Goal: Register for event/course

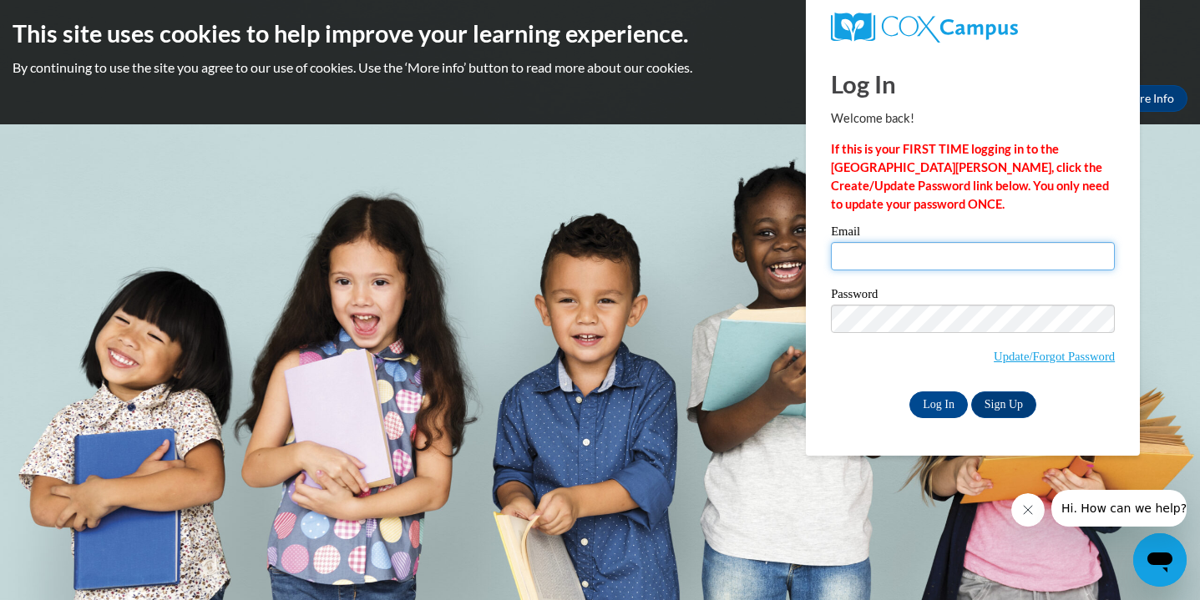
click at [884, 258] on input "Email" at bounding box center [973, 256] width 284 height 28
type input "[EMAIL_ADDRESS][DOMAIN_NAME]"
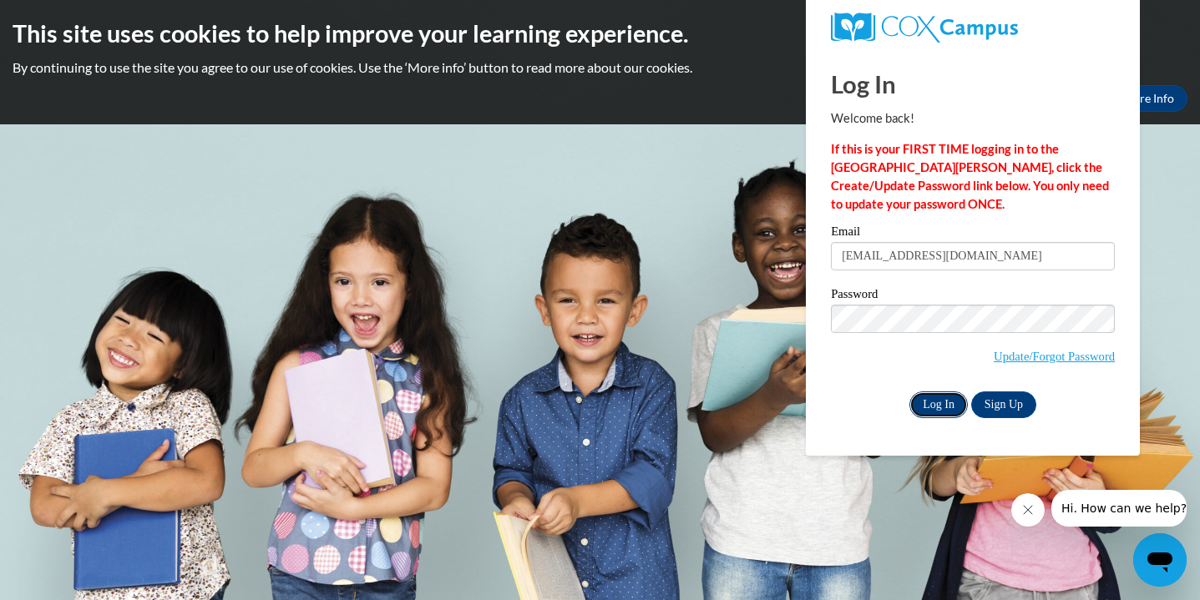
click at [945, 405] on input "Log In" at bounding box center [939, 405] width 58 height 27
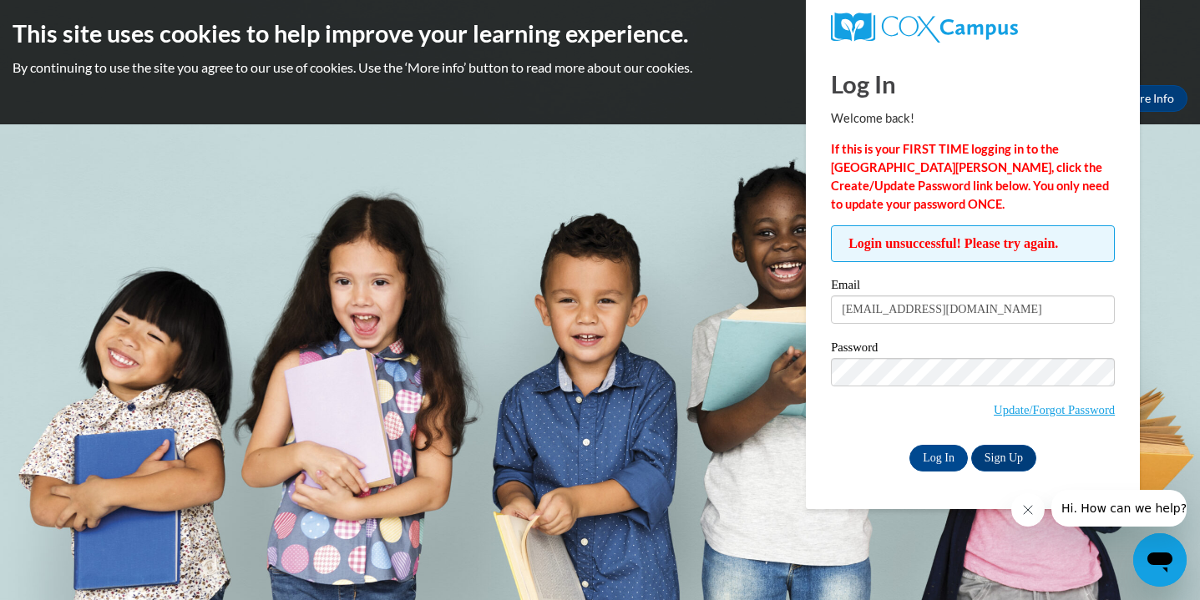
click at [534, 215] on body "This site uses cookies to help improve your learning experience. By continuing …" at bounding box center [600, 300] width 1200 height 600
click at [1162, 72] on p "By continuing to use the site you agree to our use of cookies. Use the ‘More in…" at bounding box center [600, 67] width 1175 height 18
click at [1001, 456] on link "Sign Up" at bounding box center [1003, 458] width 65 height 27
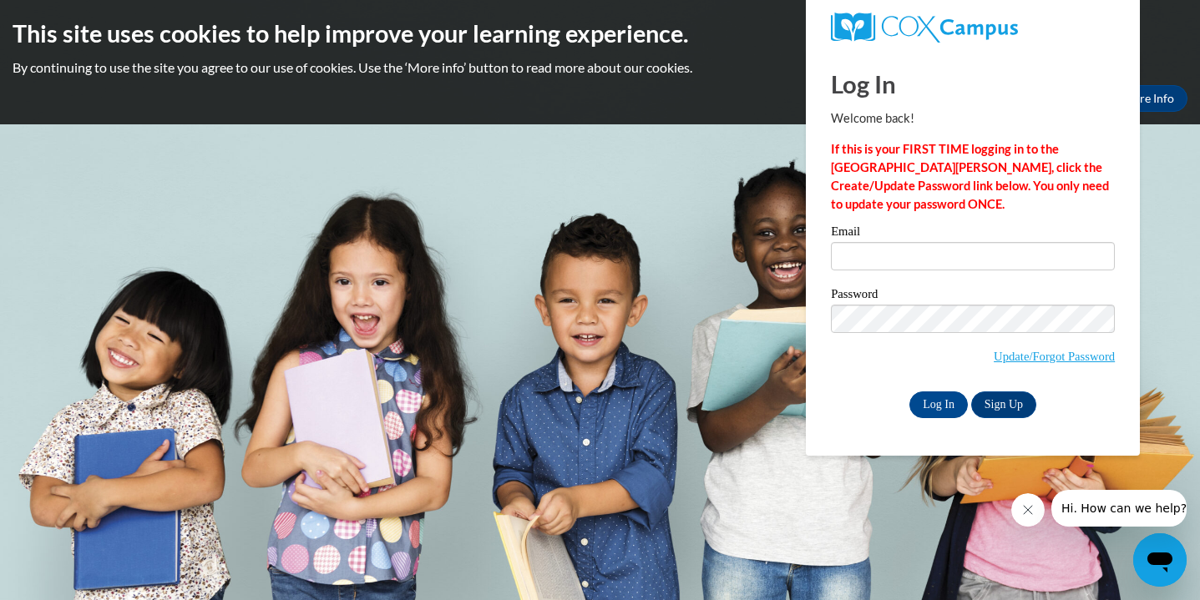
click at [1034, 507] on icon "Close message from company" at bounding box center [1027, 510] width 13 height 13
click at [1153, 140] on body "This site uses cookies to help improve your learning experience. By continuing …" at bounding box center [600, 300] width 1200 height 600
drag, startPoint x: 1102, startPoint y: 48, endPoint x: 720, endPoint y: 178, distance: 403.8
click at [720, 179] on body "This site uses cookies to help improve your learning experience. By continuing …" at bounding box center [600, 300] width 1200 height 600
click at [636, 180] on body "This site uses cookies to help improve your learning experience. By continuing …" at bounding box center [600, 300] width 1200 height 600
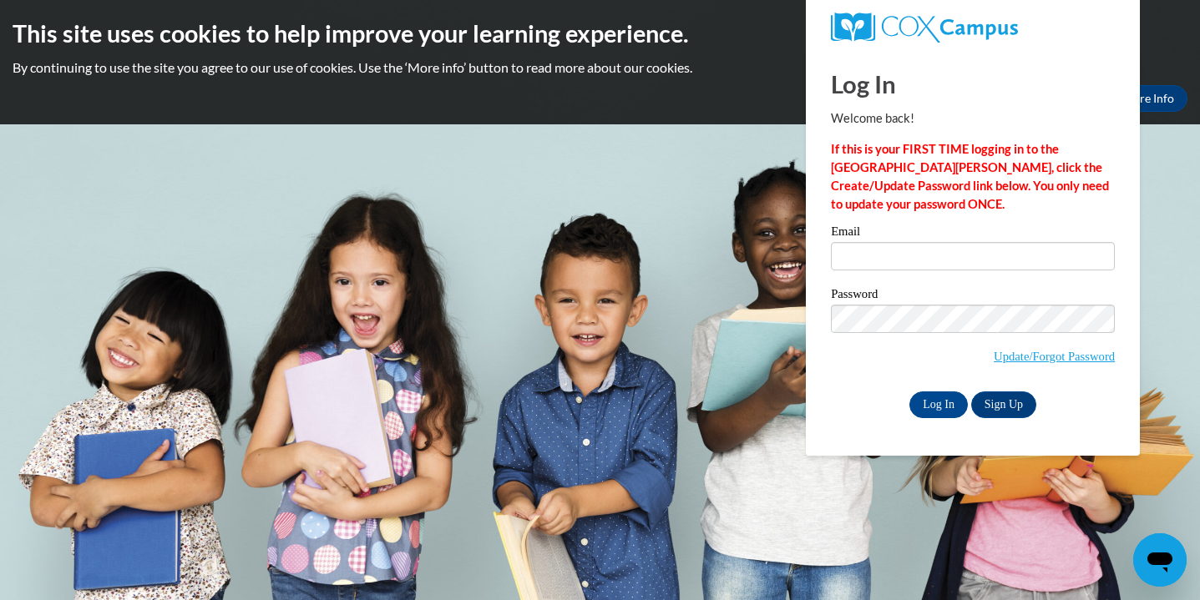
click at [1156, 349] on body "This site uses cookies to help improve your learning experience. By continuing …" at bounding box center [600, 300] width 1200 height 600
click at [1168, 103] on link "More Info" at bounding box center [1148, 98] width 79 height 27
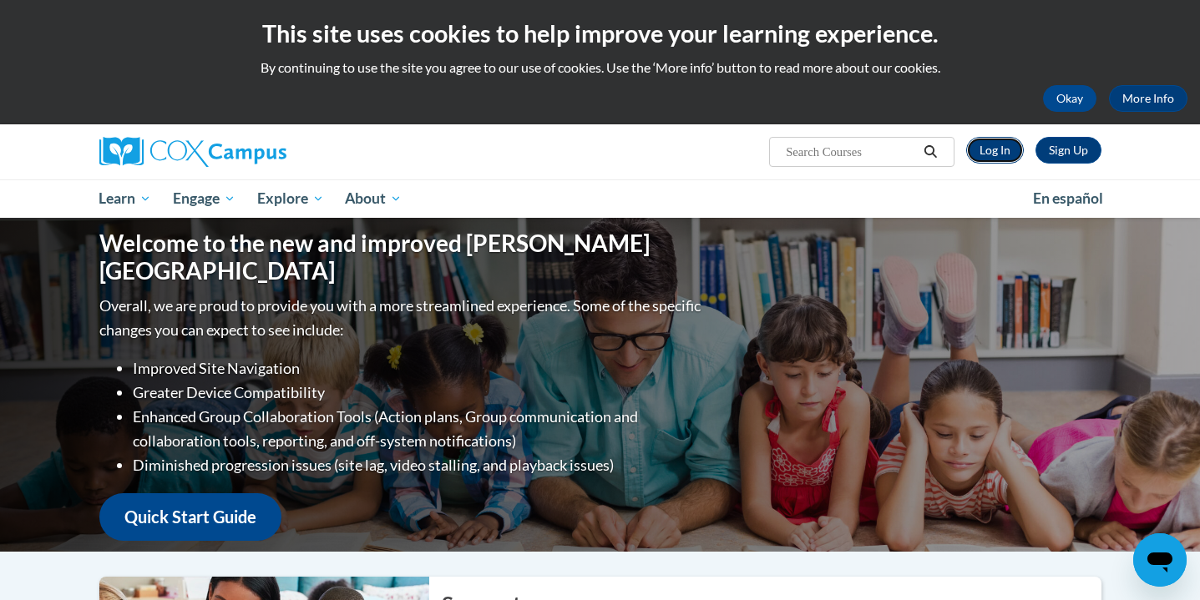
click at [1006, 153] on link "Log In" at bounding box center [995, 150] width 58 height 27
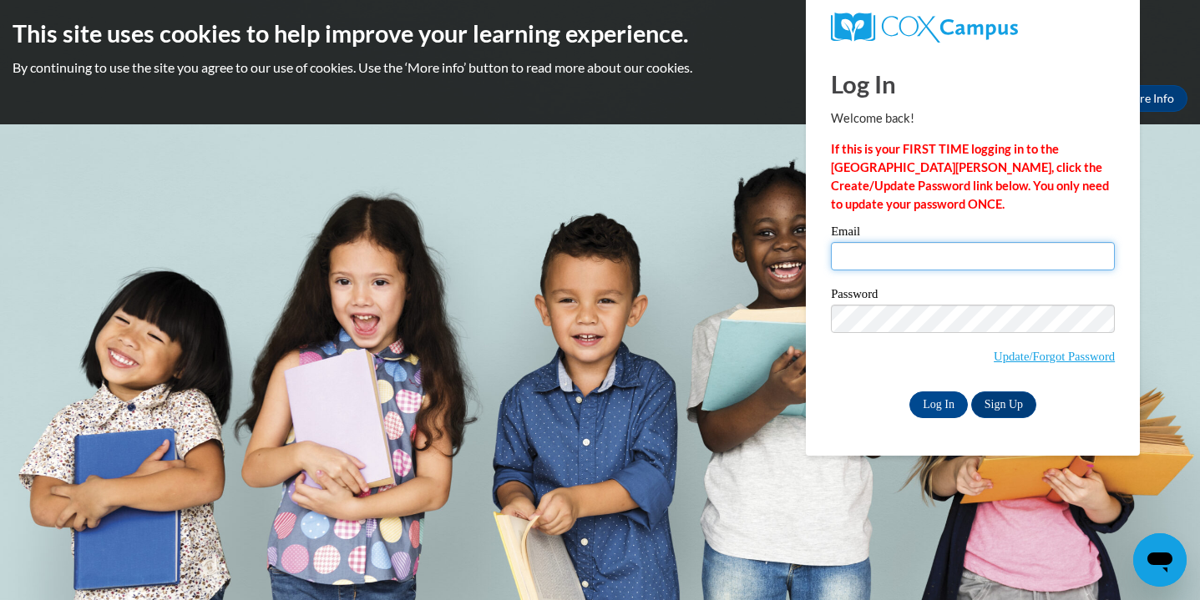
click at [905, 256] on input "Email" at bounding box center [973, 256] width 284 height 28
click at [676, 281] on body "This site uses cookies to help improve your learning experience. By continuing …" at bounding box center [600, 300] width 1200 height 600
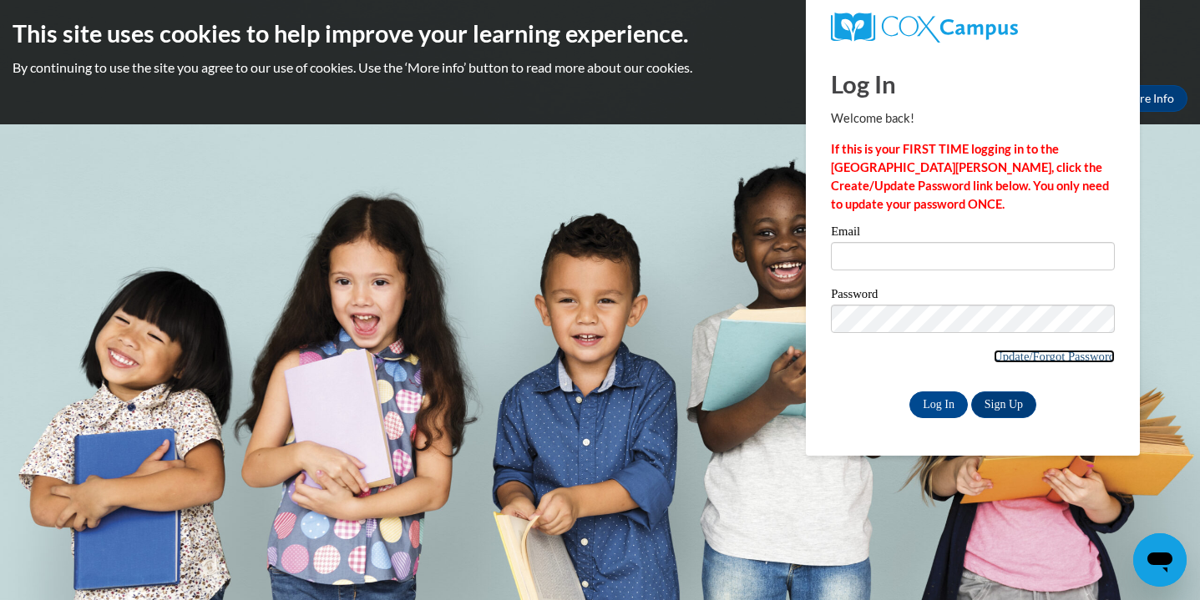
click at [1030, 357] on link "Update/Forgot Password" at bounding box center [1054, 356] width 121 height 13
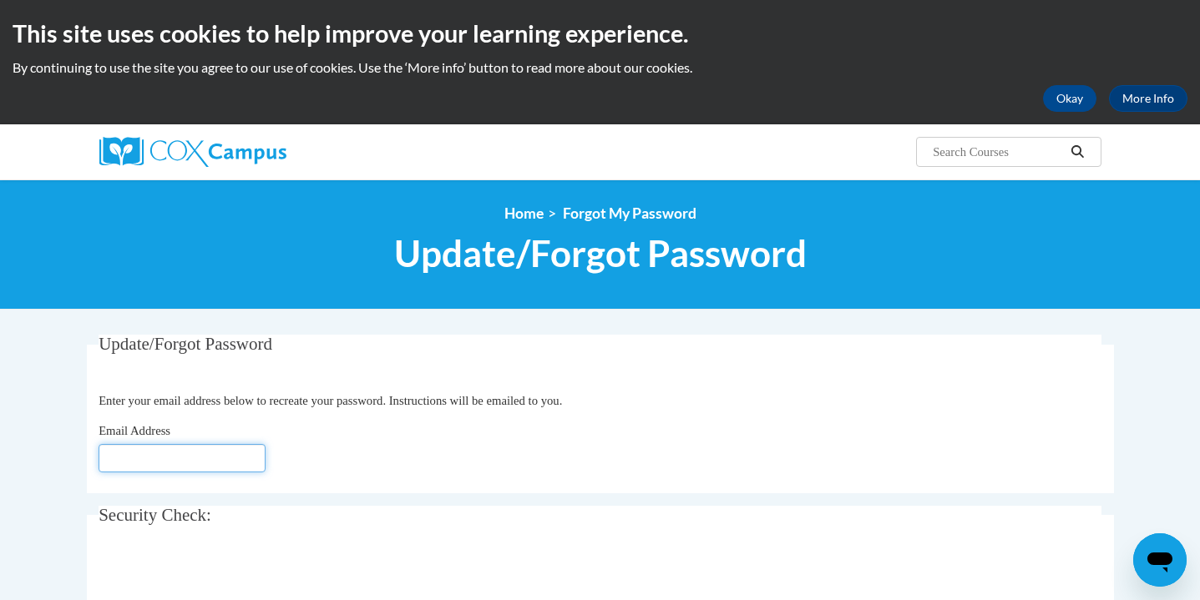
click at [133, 463] on input "Email Address" at bounding box center [182, 458] width 167 height 28
type input "mmentink@sasd.net"
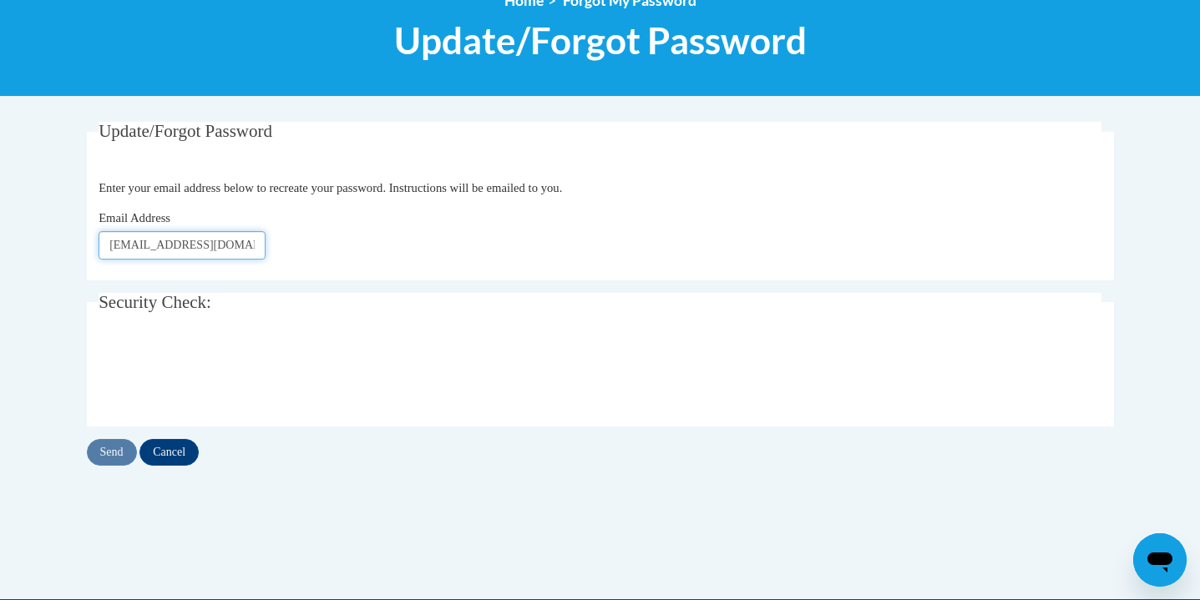
scroll to position [216, 0]
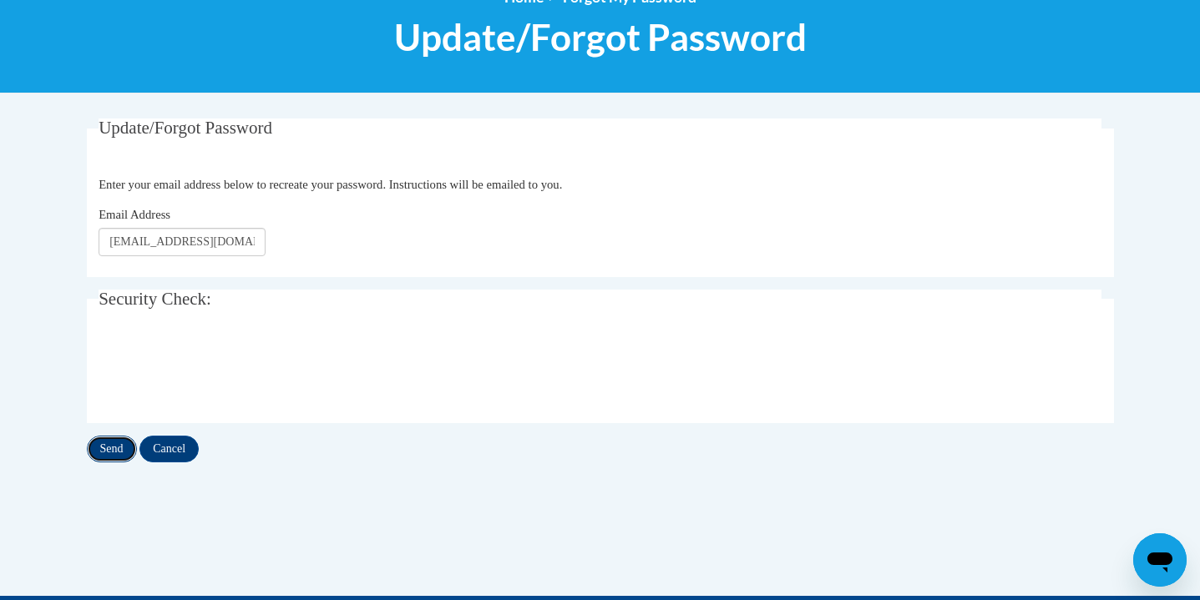
click at [94, 455] on input "Send" at bounding box center [112, 449] width 50 height 27
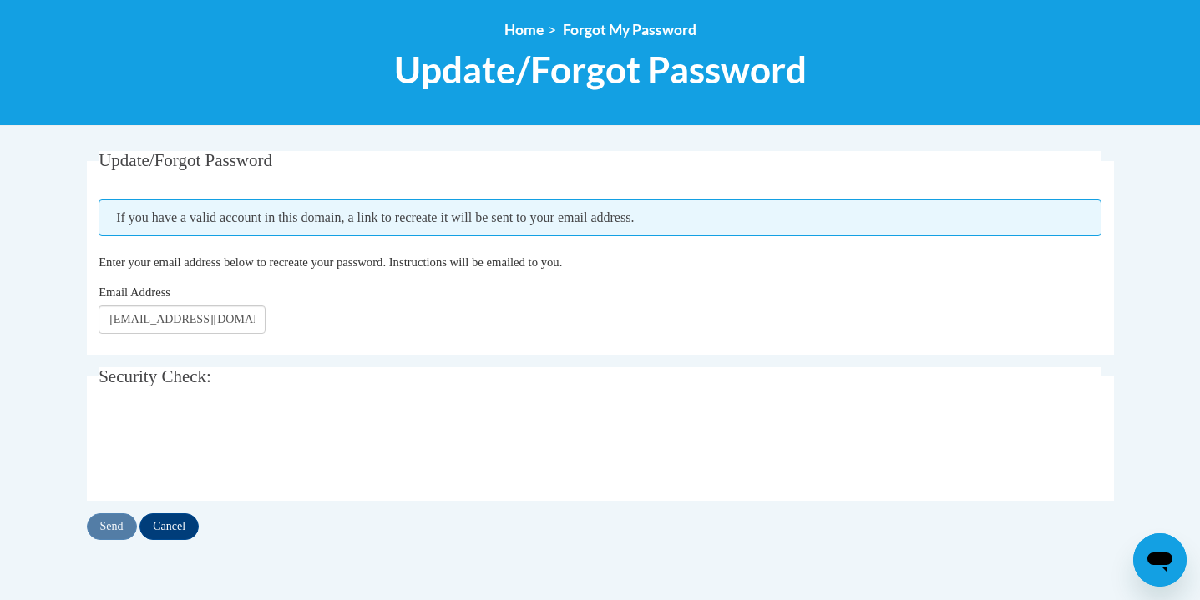
scroll to position [189, 0]
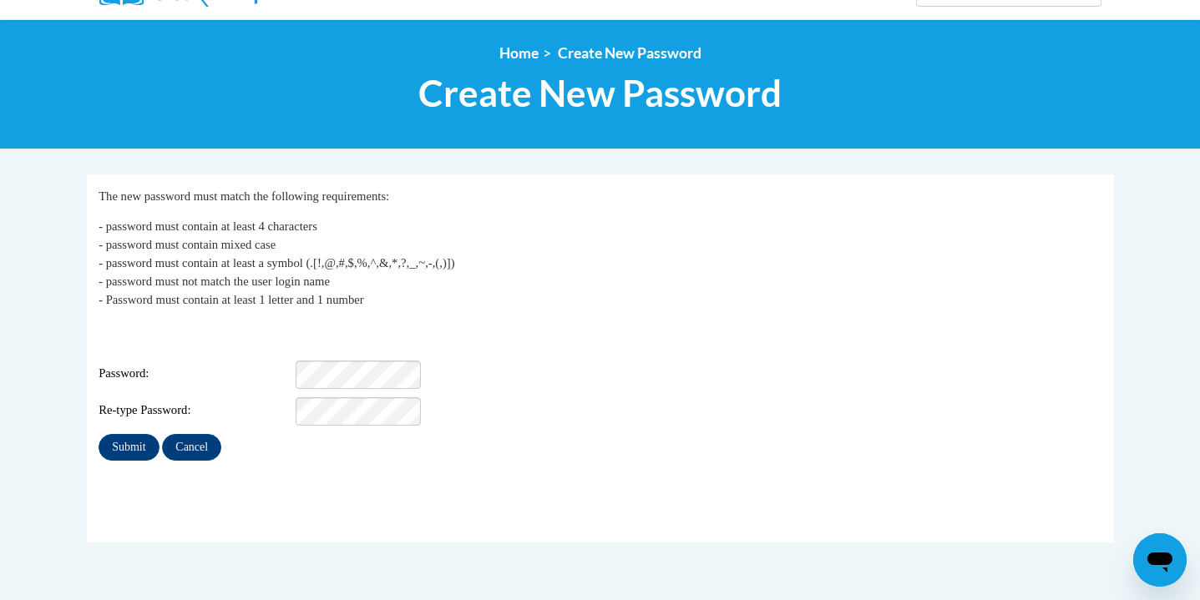
scroll to position [161, 0]
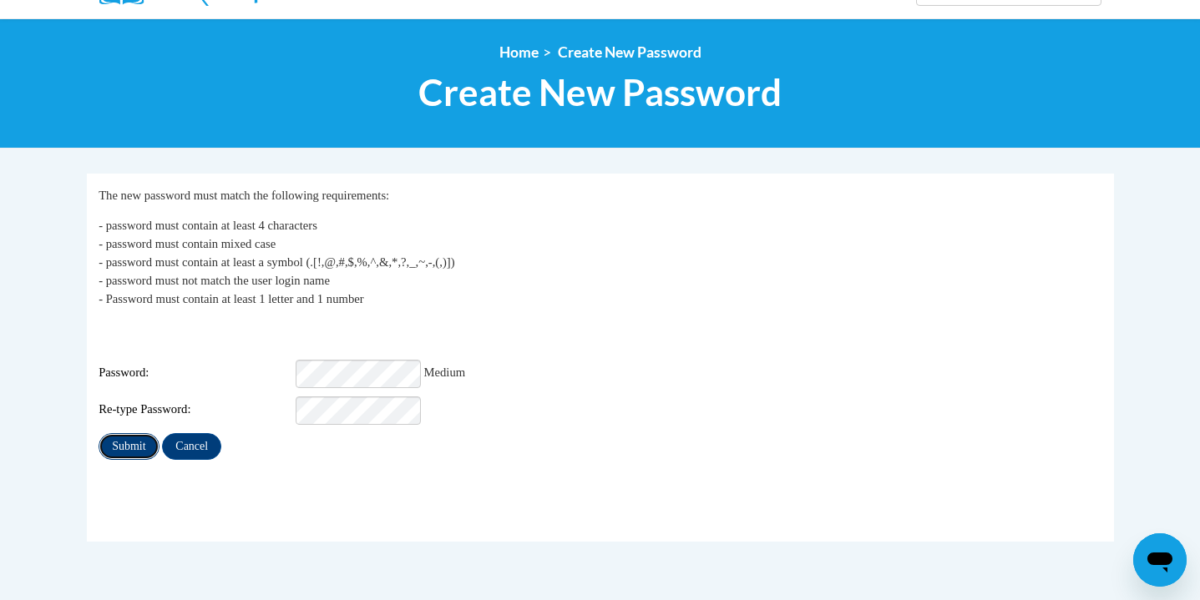
click at [126, 443] on input "Submit" at bounding box center [129, 446] width 60 height 27
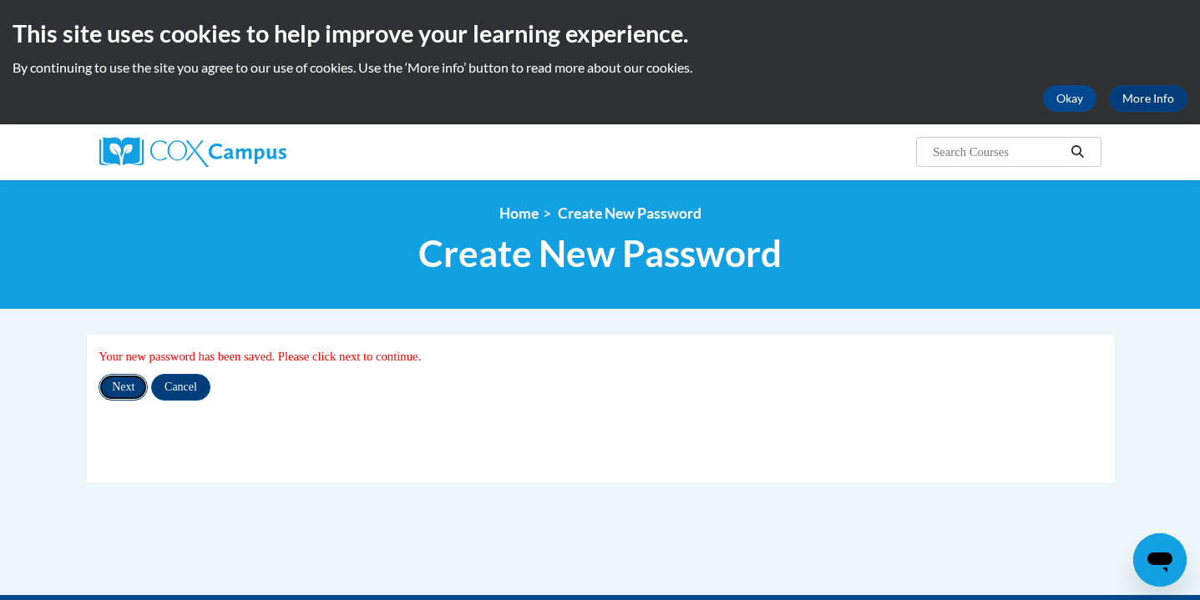
click at [121, 389] on input "Next" at bounding box center [123, 387] width 49 height 27
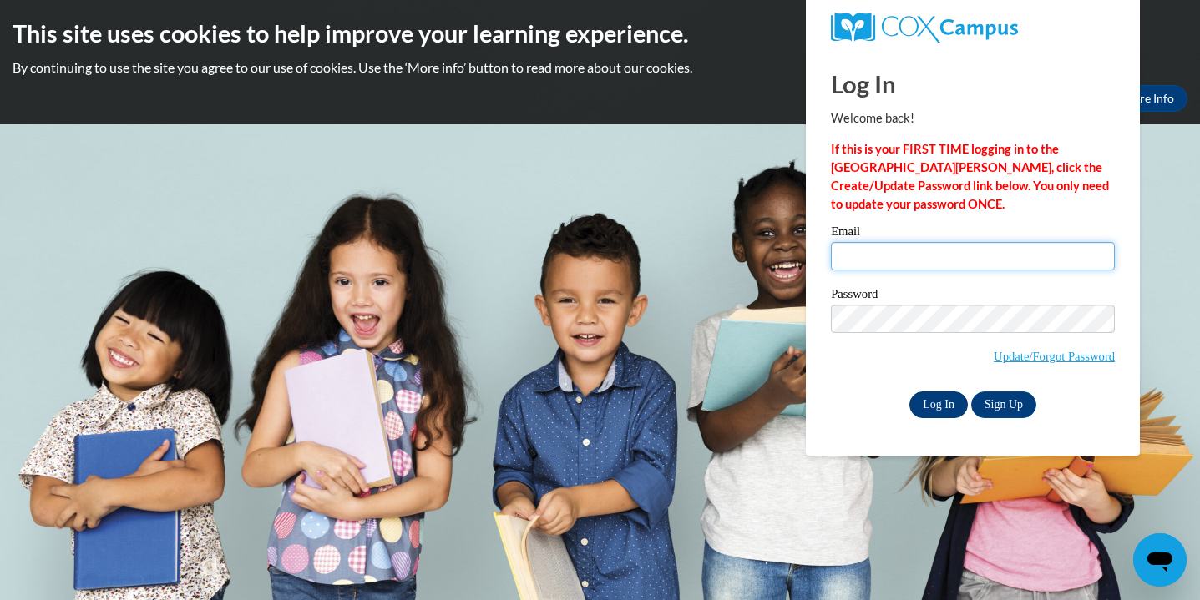
type input "[EMAIL_ADDRESS][DOMAIN_NAME]"
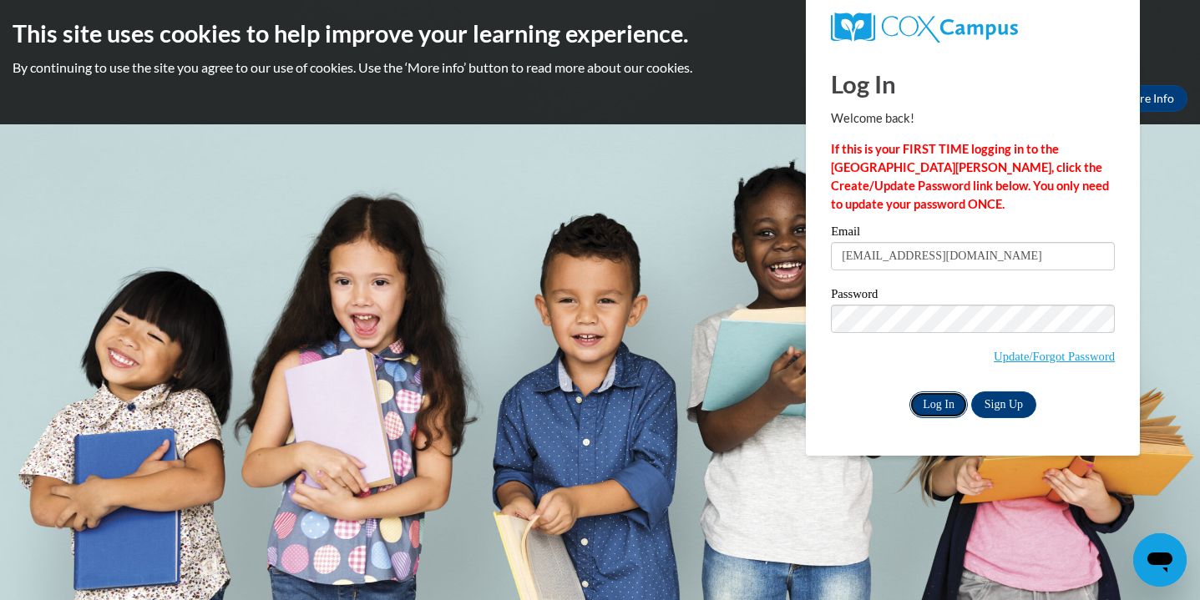
click at [947, 406] on input "Log In" at bounding box center [939, 405] width 58 height 27
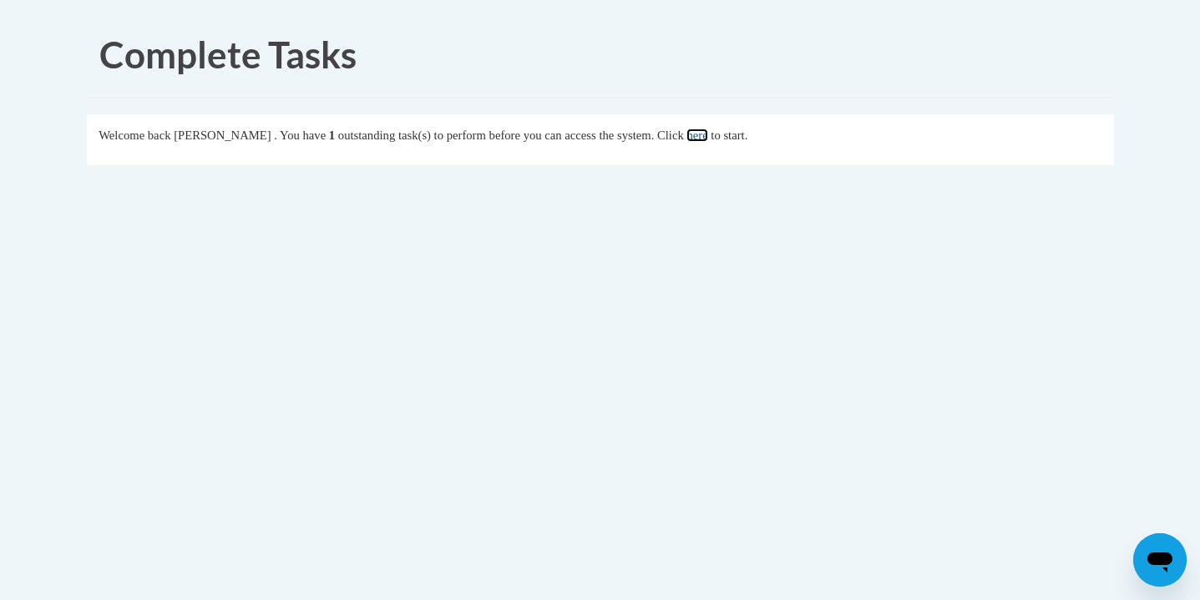
click at [707, 139] on link "here" at bounding box center [697, 135] width 21 height 13
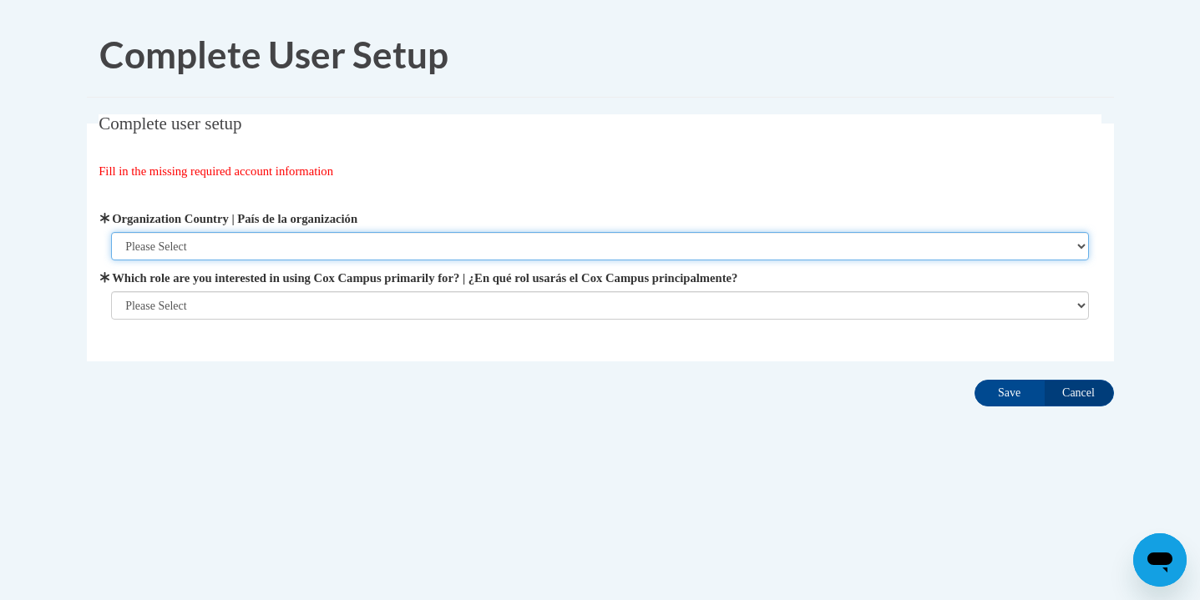
click at [397, 241] on select "Please Select [GEOGRAPHIC_DATA] | [GEOGRAPHIC_DATA] Outside of [GEOGRAPHIC_DATA…" at bounding box center [600, 246] width 978 height 28
select select "ad49bcad-a171-4b2e-b99c-48b446064914"
click at [111, 232] on select "Please Select [GEOGRAPHIC_DATA] | [GEOGRAPHIC_DATA] Outside of [GEOGRAPHIC_DATA…" at bounding box center [600, 246] width 978 height 28
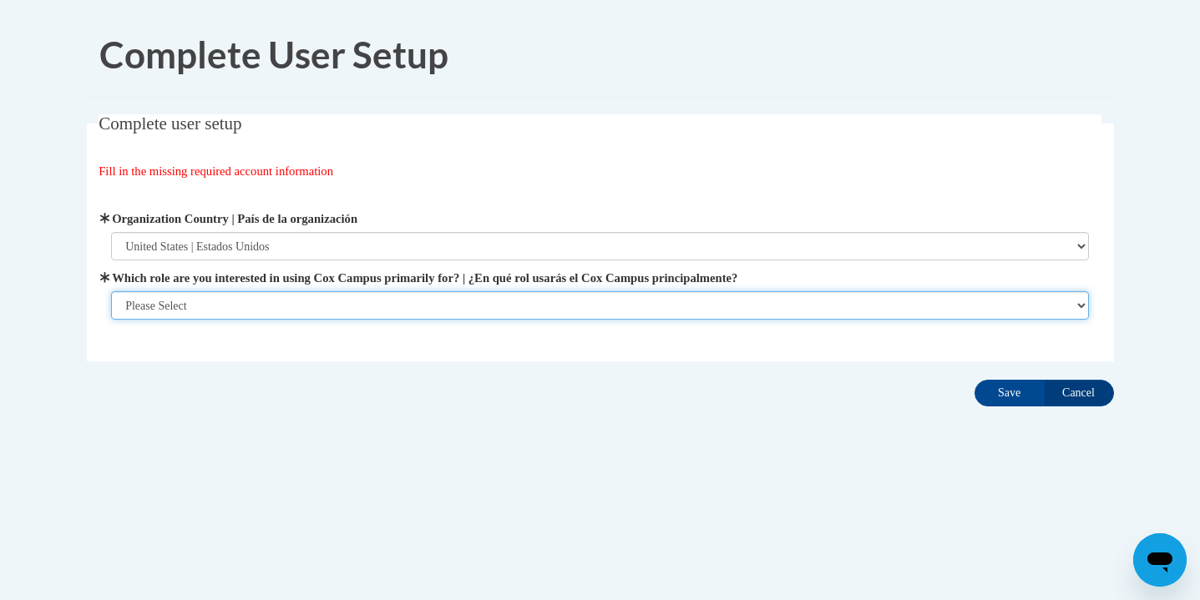
click at [324, 305] on select "Please Select College/University | Colegio/Universidad Community/Nonprofit Part…" at bounding box center [600, 305] width 978 height 28
select select "fbf2d438-af2f-41f8-98f1-81c410e29de3"
click at [111, 320] on select "Please Select College/University | Colegio/Universidad Community/Nonprofit Part…" at bounding box center [600, 305] width 978 height 28
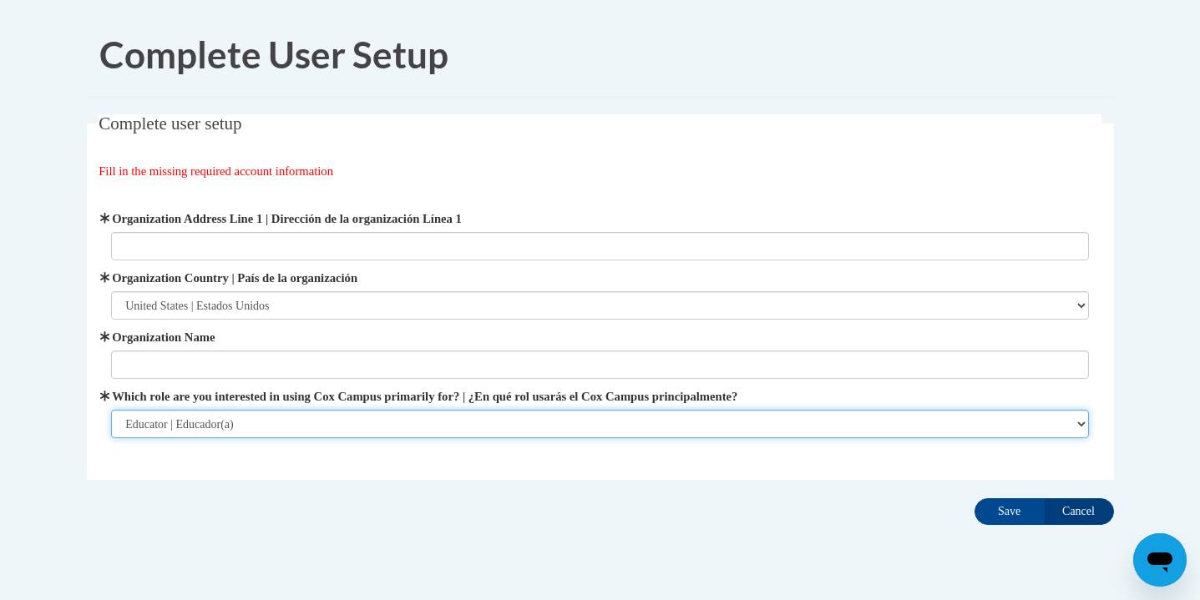
scroll to position [43, 0]
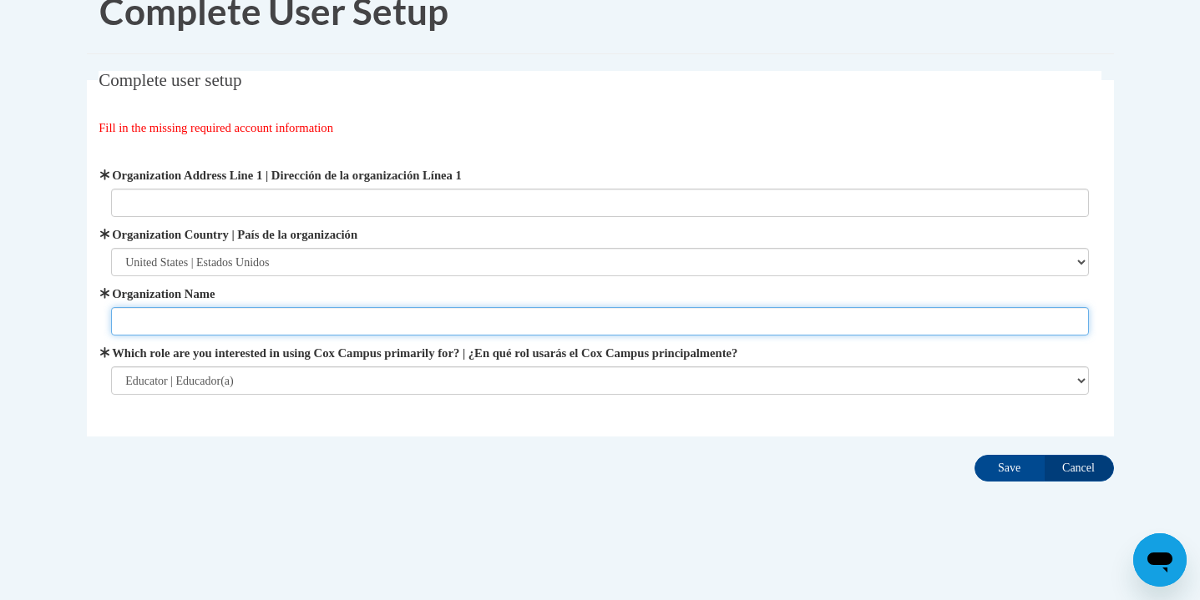
click at [372, 312] on input "Organization Name" at bounding box center [600, 321] width 978 height 28
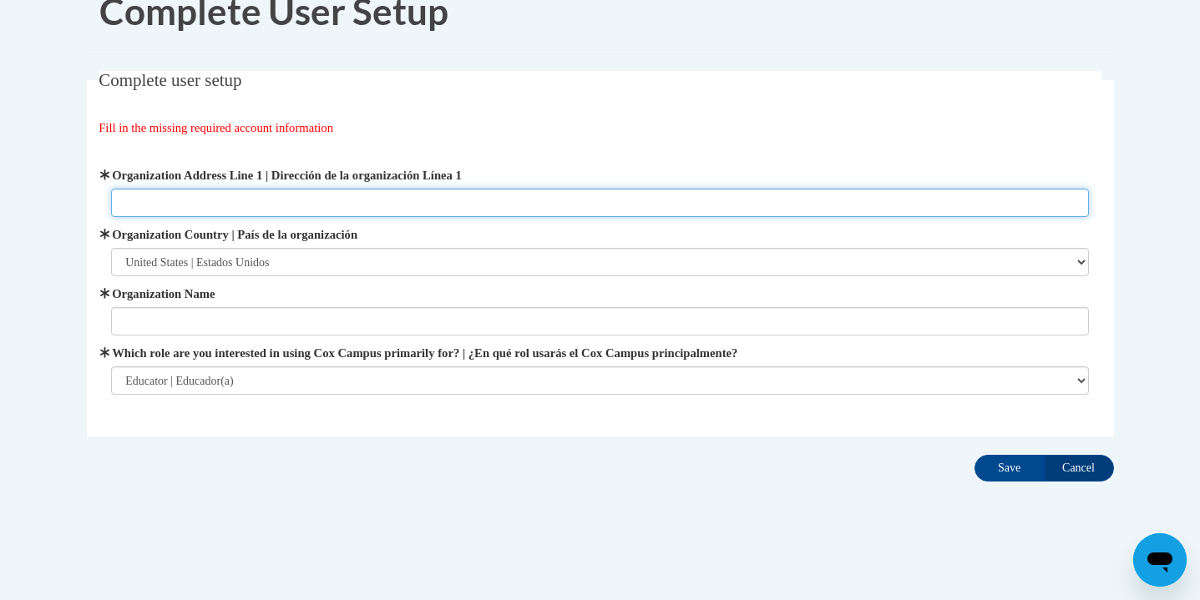
click at [341, 190] on input "Organization Address Line 1 | Dirección de la organización Línea 1" at bounding box center [600, 203] width 978 height 28
type input "1508 N 21st Street Sheboygan WI 53083"
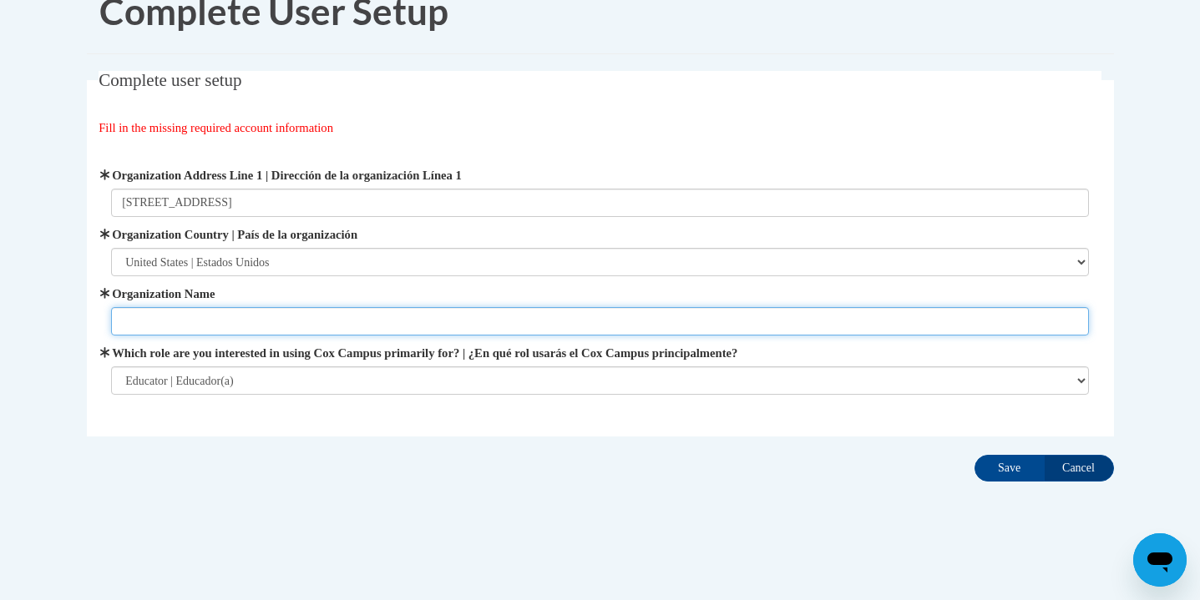
click at [192, 319] on input "Organization Name" at bounding box center [600, 321] width 978 height 28
type input "Pigeon River Elementary School"
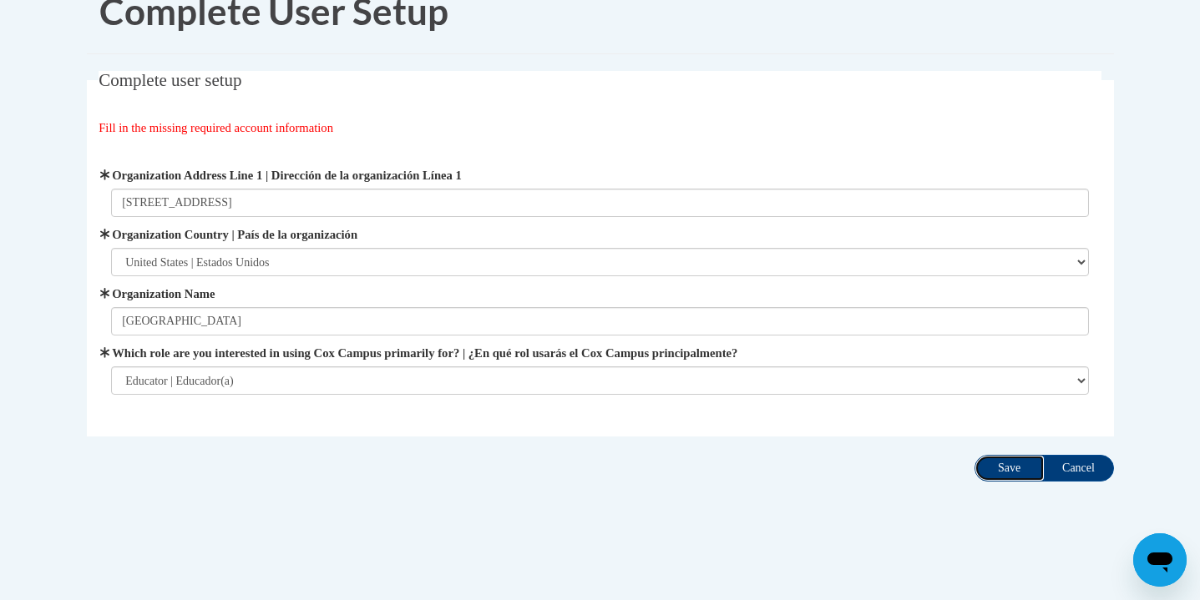
click at [1005, 466] on input "Save" at bounding box center [1010, 468] width 70 height 27
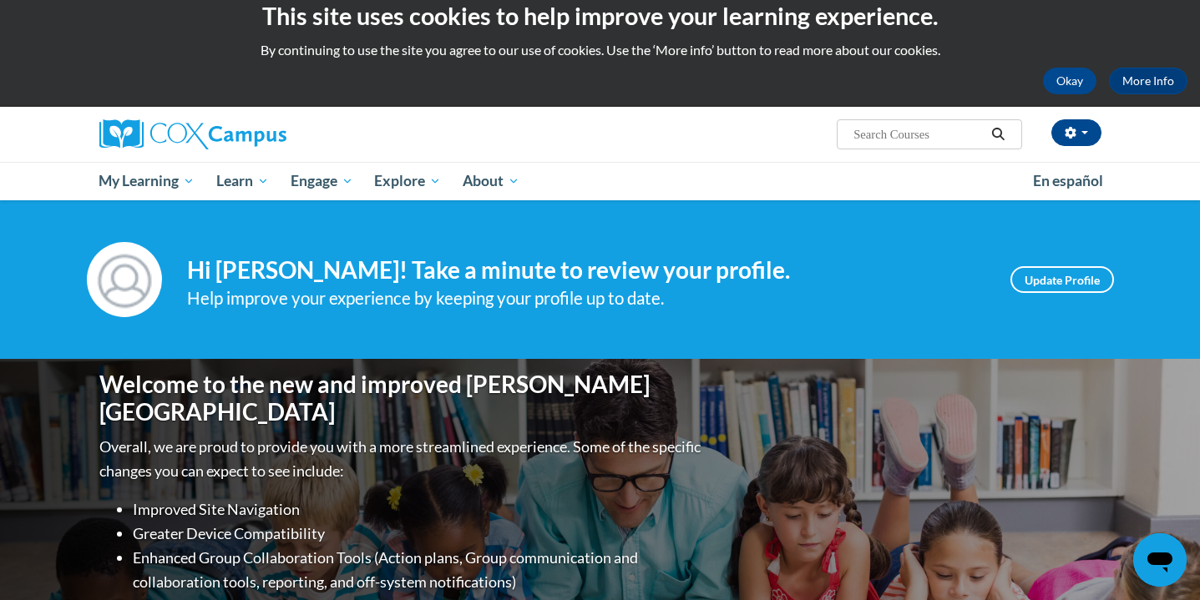
scroll to position [14, 0]
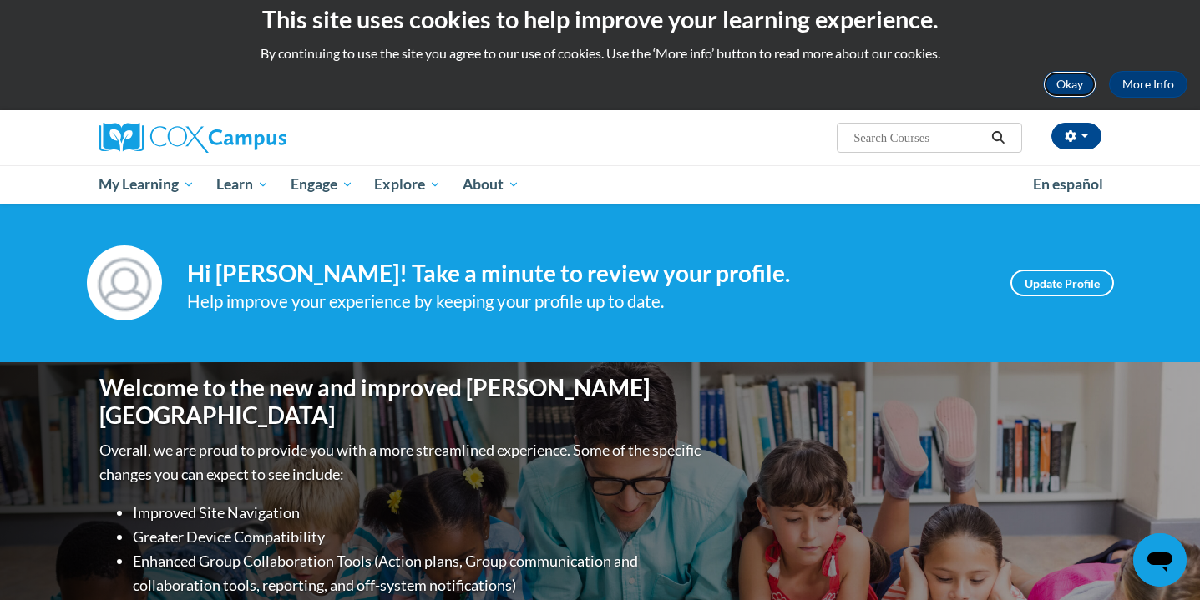
click at [1066, 83] on button "Okay" at bounding box center [1069, 84] width 53 height 27
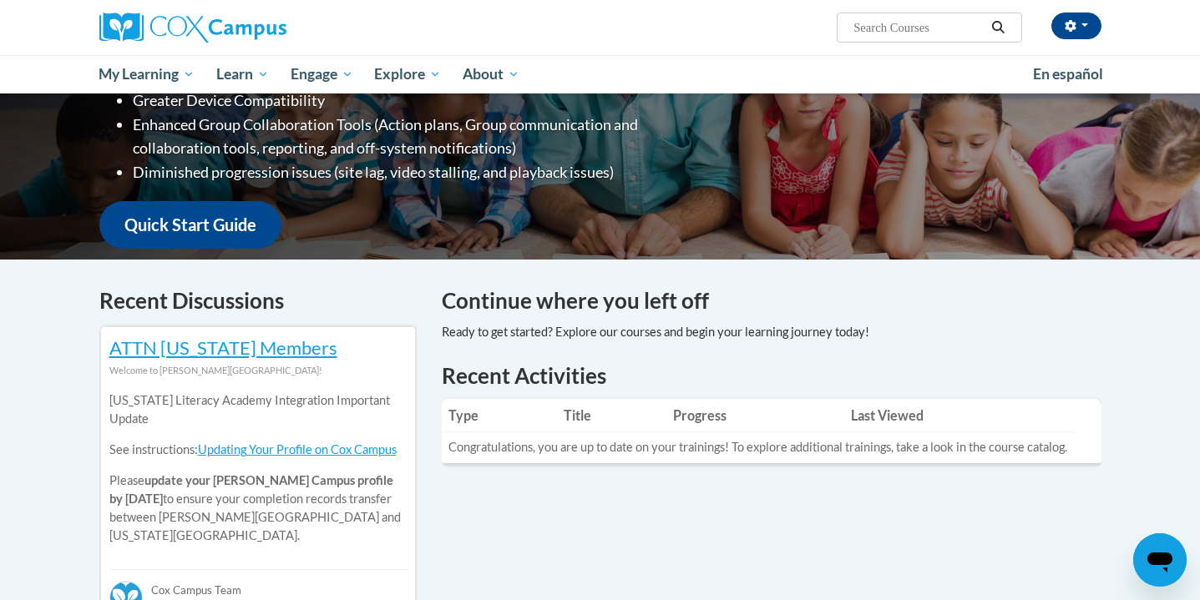
scroll to position [0, 0]
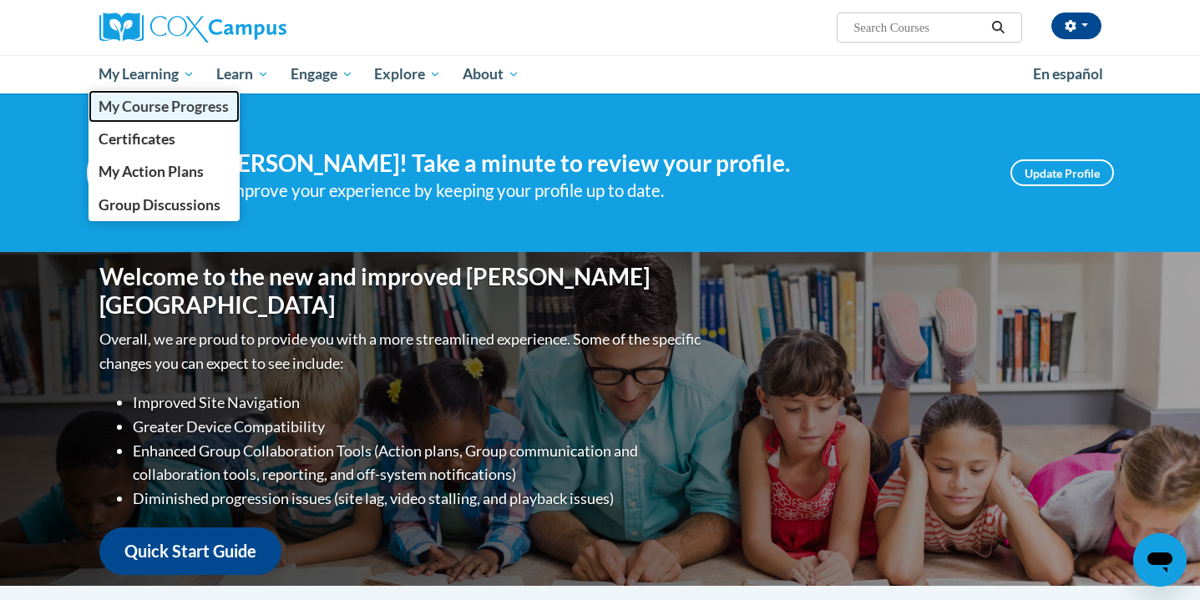
click at [132, 111] on span "My Course Progress" at bounding box center [164, 107] width 130 height 18
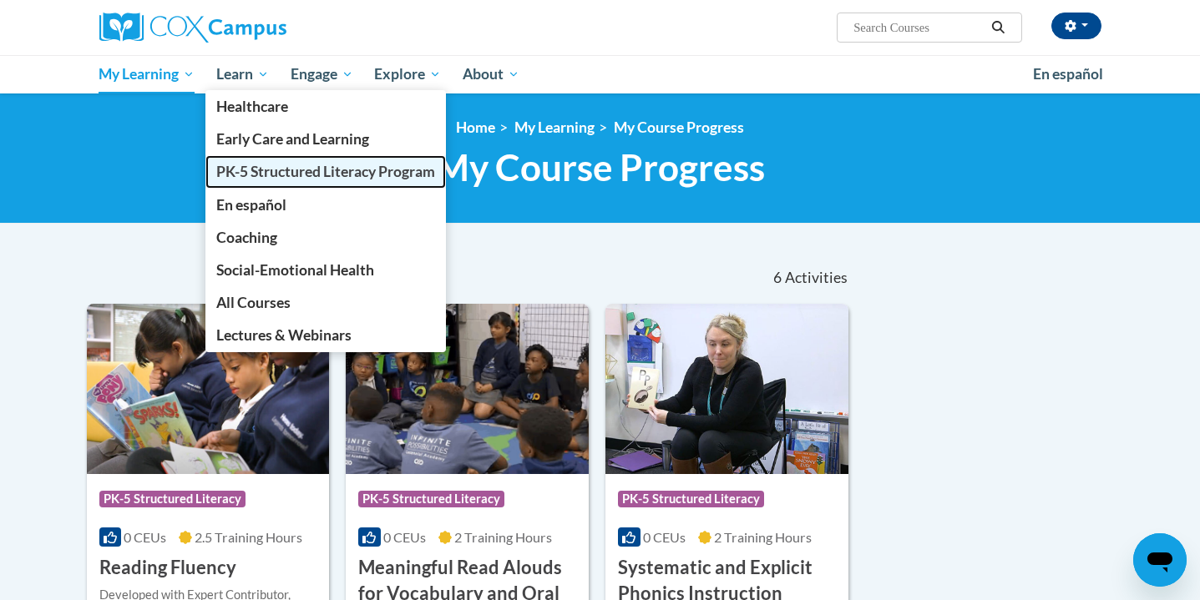
click at [261, 174] on span "PK-5 Structured Literacy Program" at bounding box center [325, 172] width 219 height 18
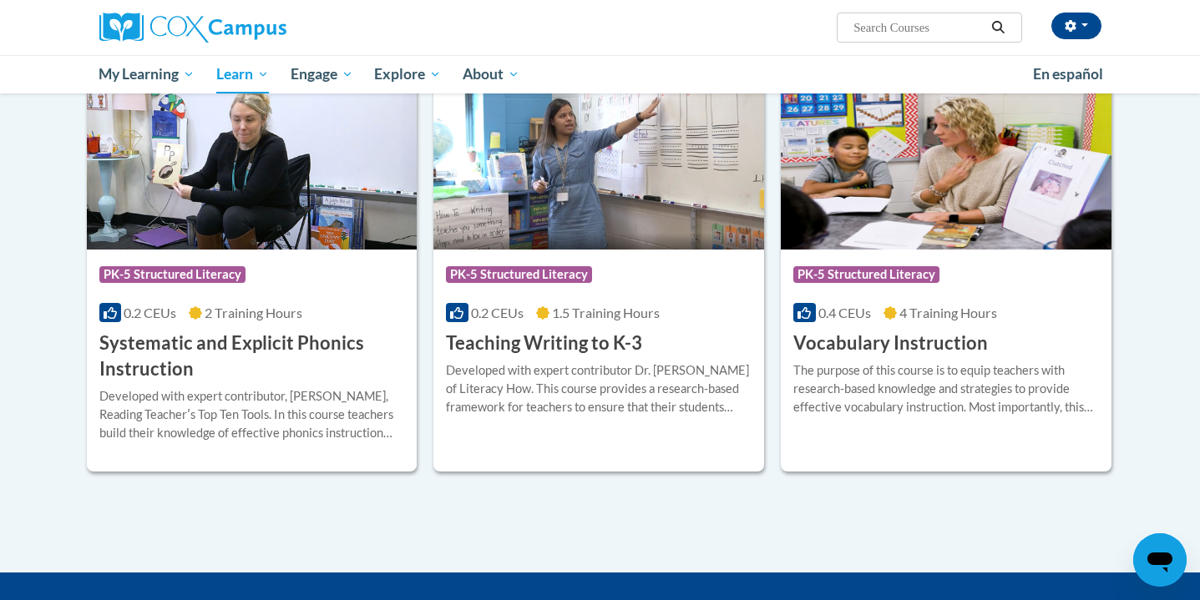
scroll to position [1820, 0]
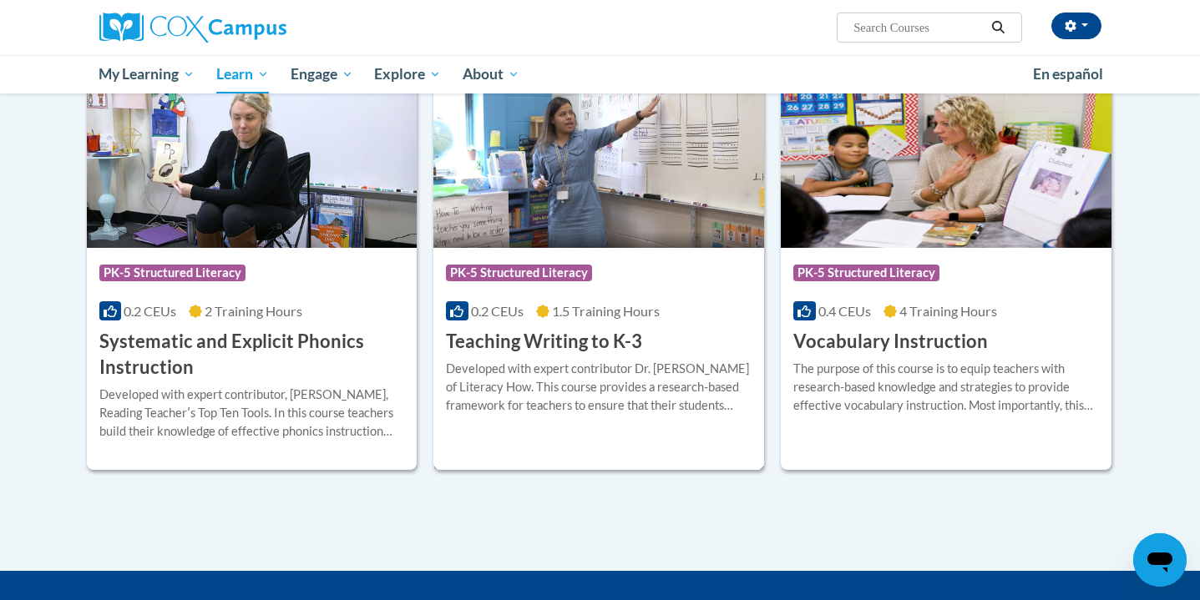
click at [600, 337] on h3 "Teaching Writing to K-3" at bounding box center [544, 342] width 196 height 26
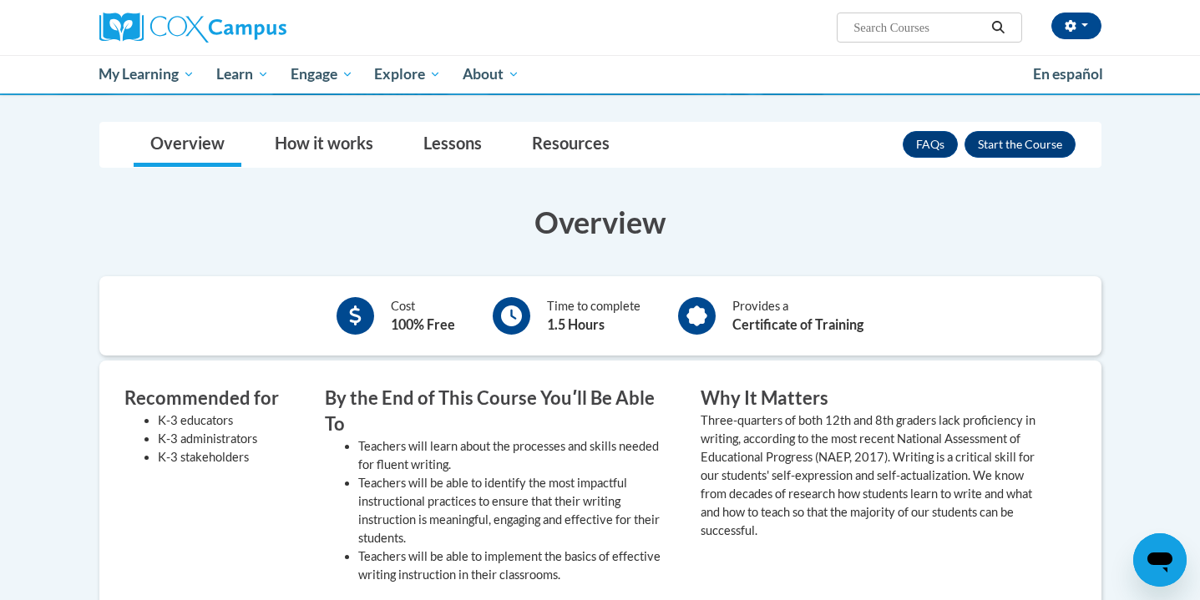
scroll to position [261, 0]
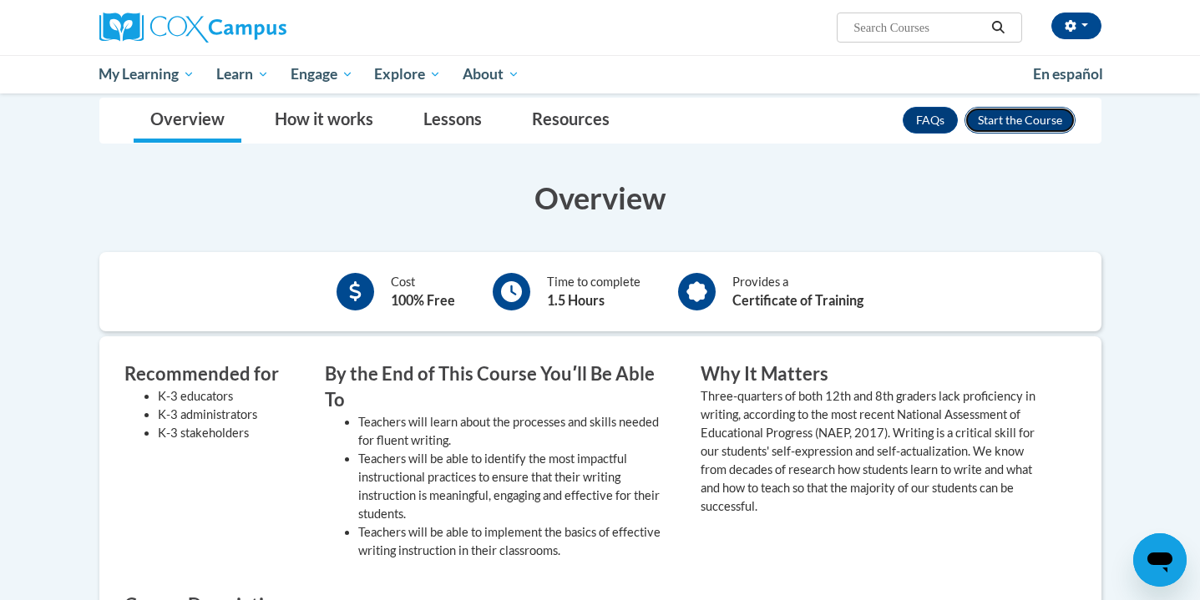
click at [996, 120] on button "Enroll" at bounding box center [1020, 120] width 111 height 27
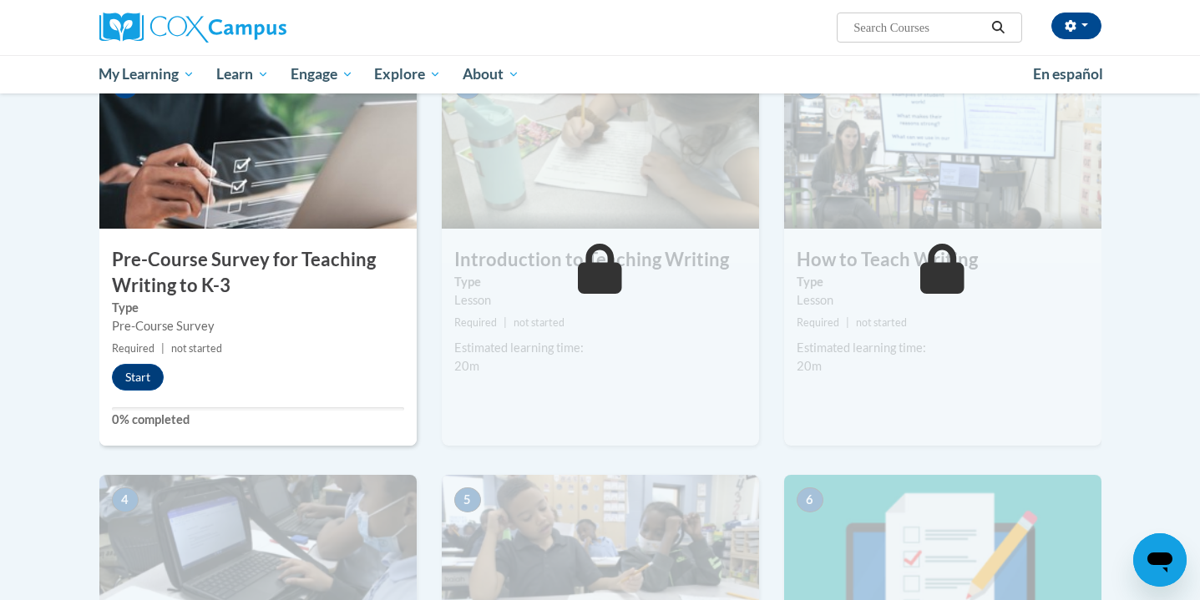
scroll to position [379, 0]
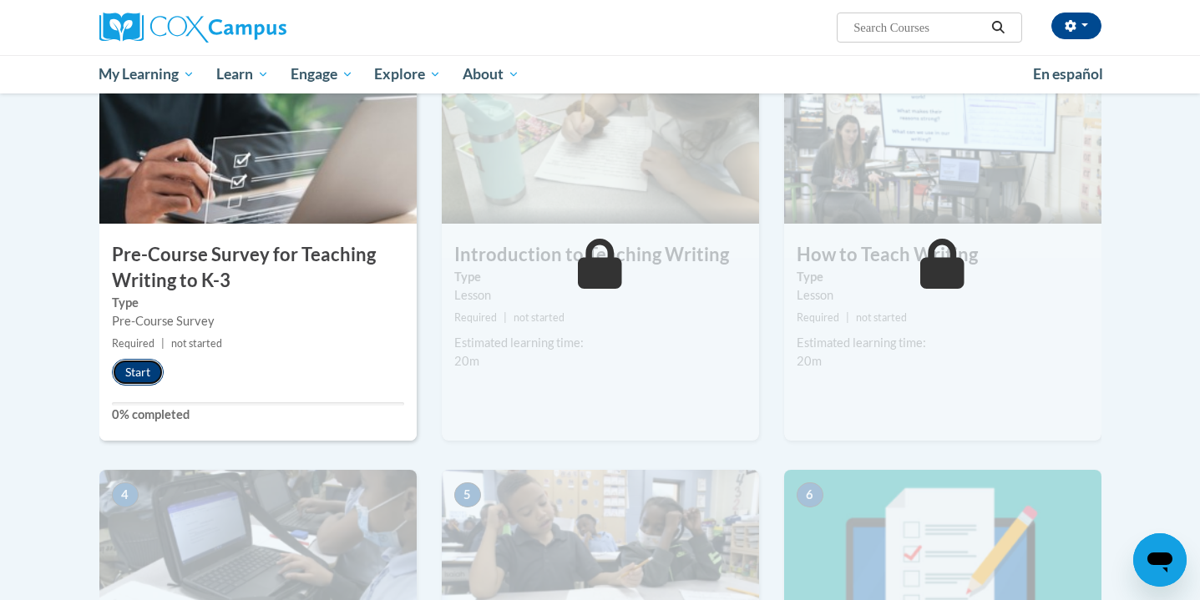
click at [132, 375] on button "Start" at bounding box center [138, 372] width 52 height 27
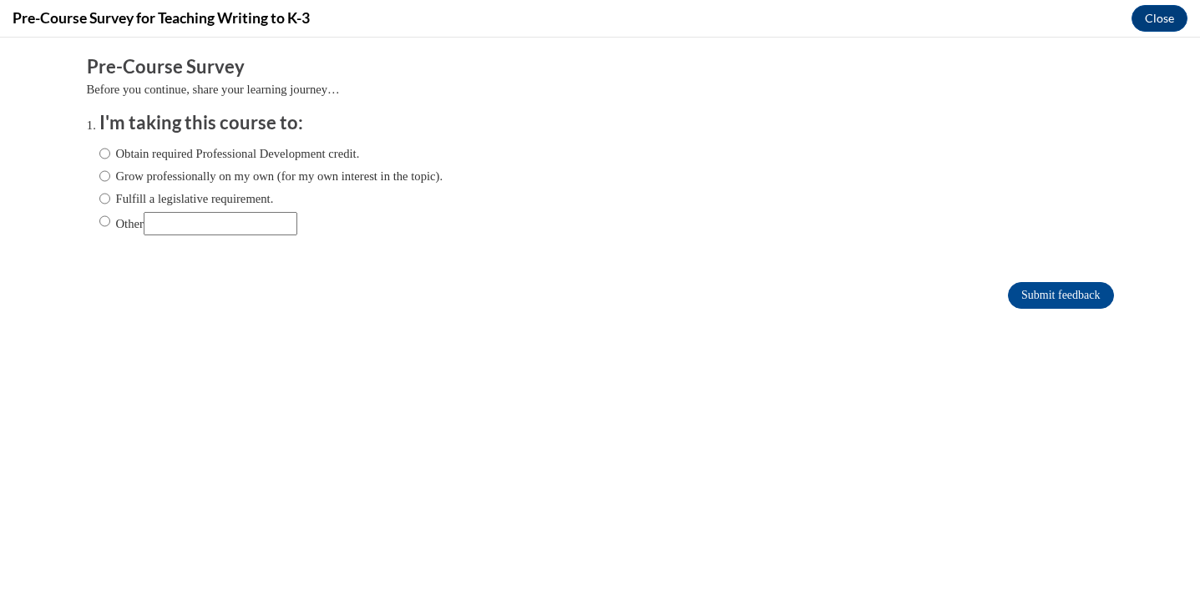
scroll to position [0, 0]
click at [102, 152] on input "Obtain required Professional Development credit." at bounding box center [104, 153] width 11 height 18
radio input "true"
click at [1073, 296] on input "Submit feedback" at bounding box center [1060, 295] width 105 height 27
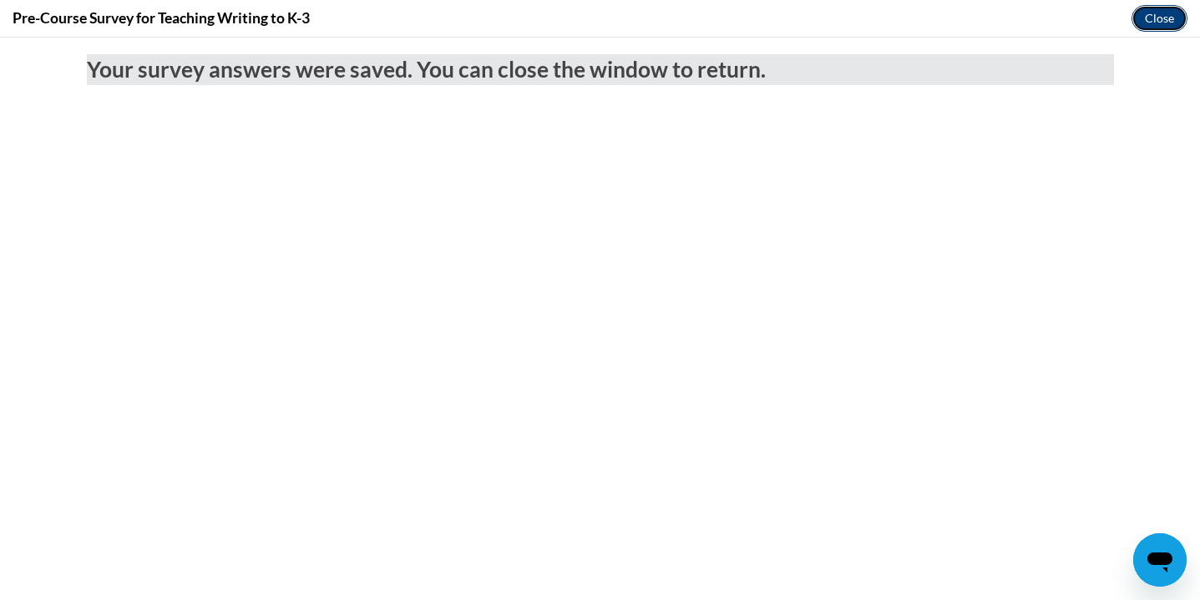
click at [1157, 24] on button "Close" at bounding box center [1160, 18] width 56 height 27
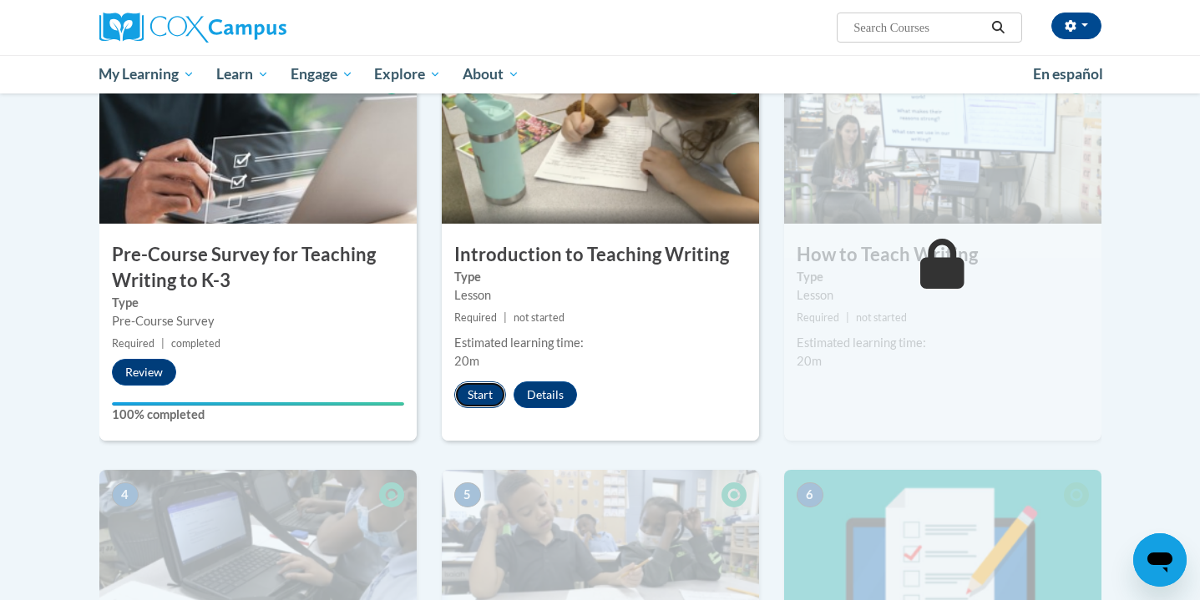
click at [495, 394] on button "Start" at bounding box center [480, 395] width 52 height 27
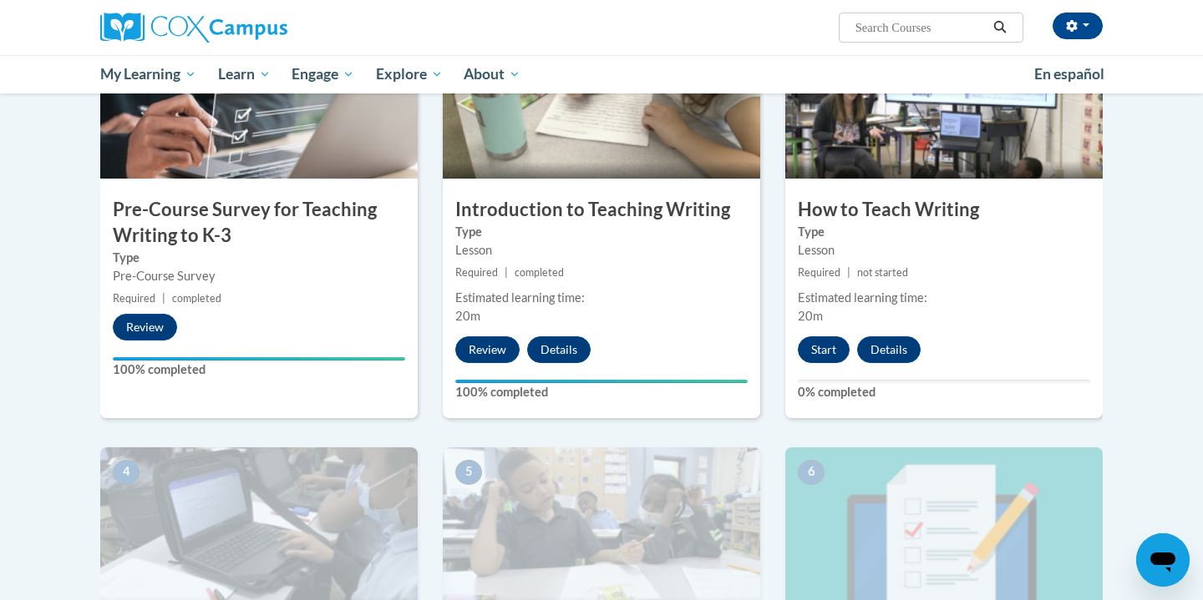
scroll to position [346, 0]
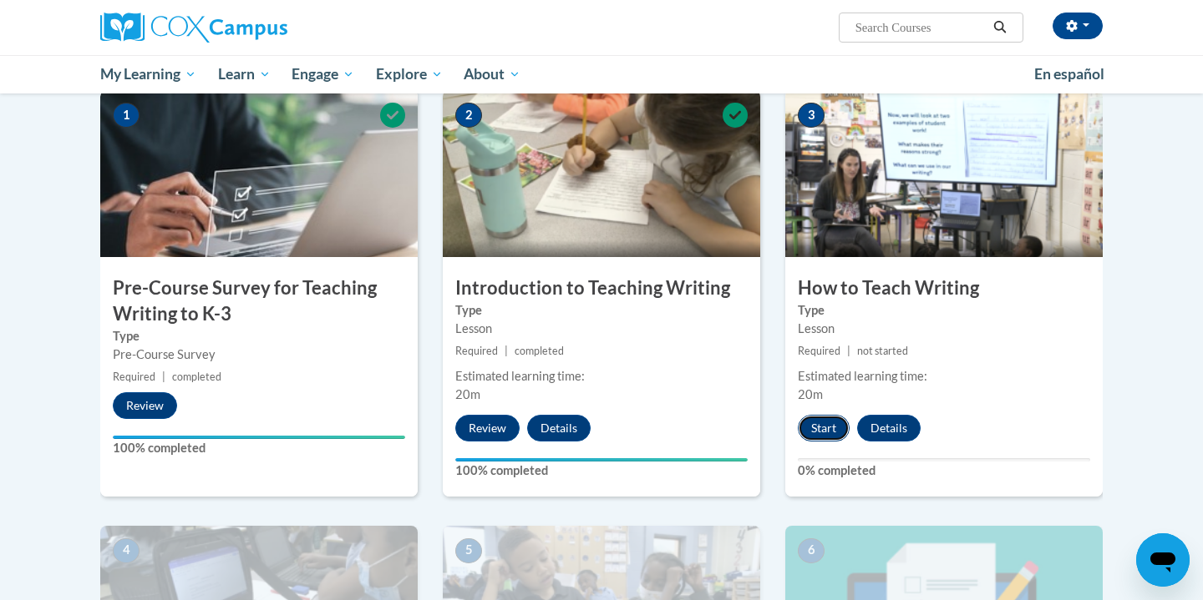
click at [833, 421] on button "Start" at bounding box center [824, 428] width 52 height 27
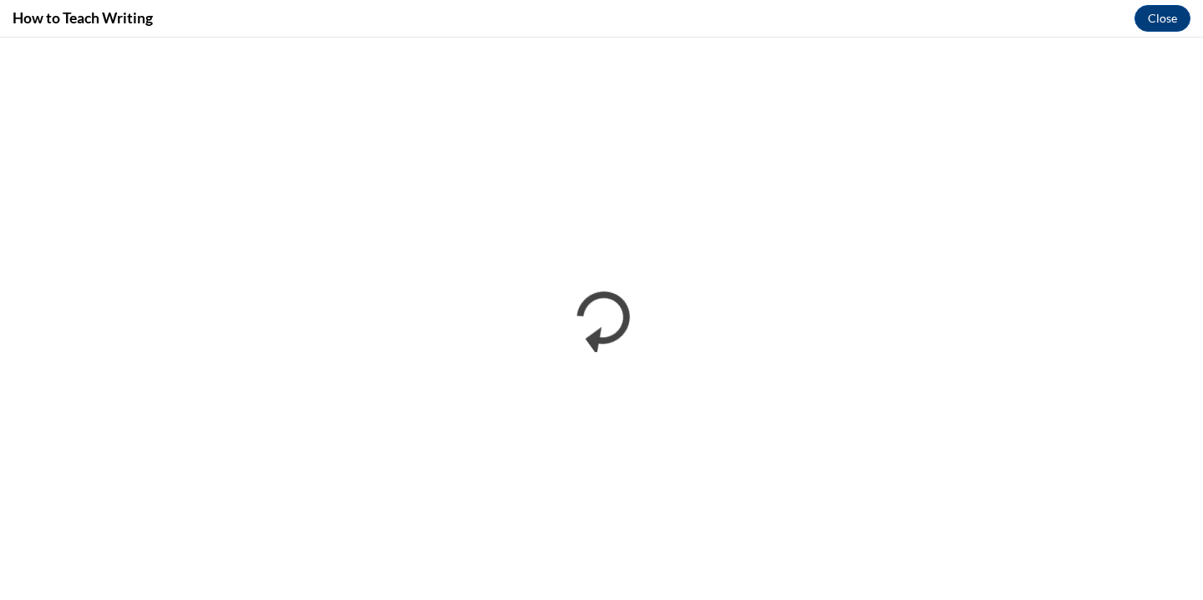
scroll to position [0, 0]
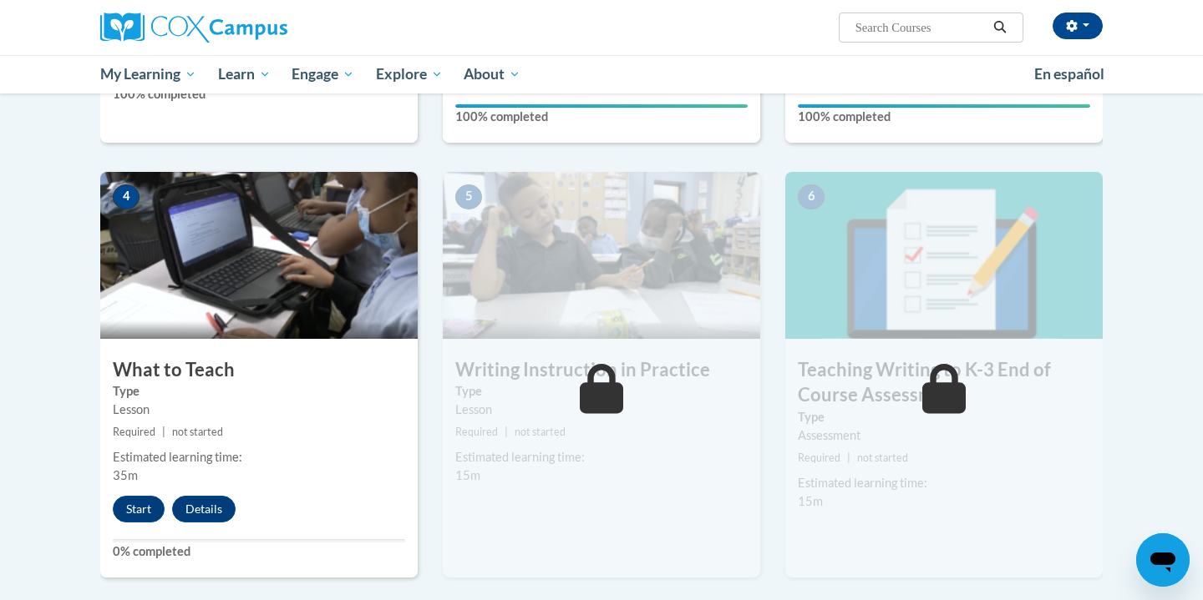
scroll to position [741, 0]
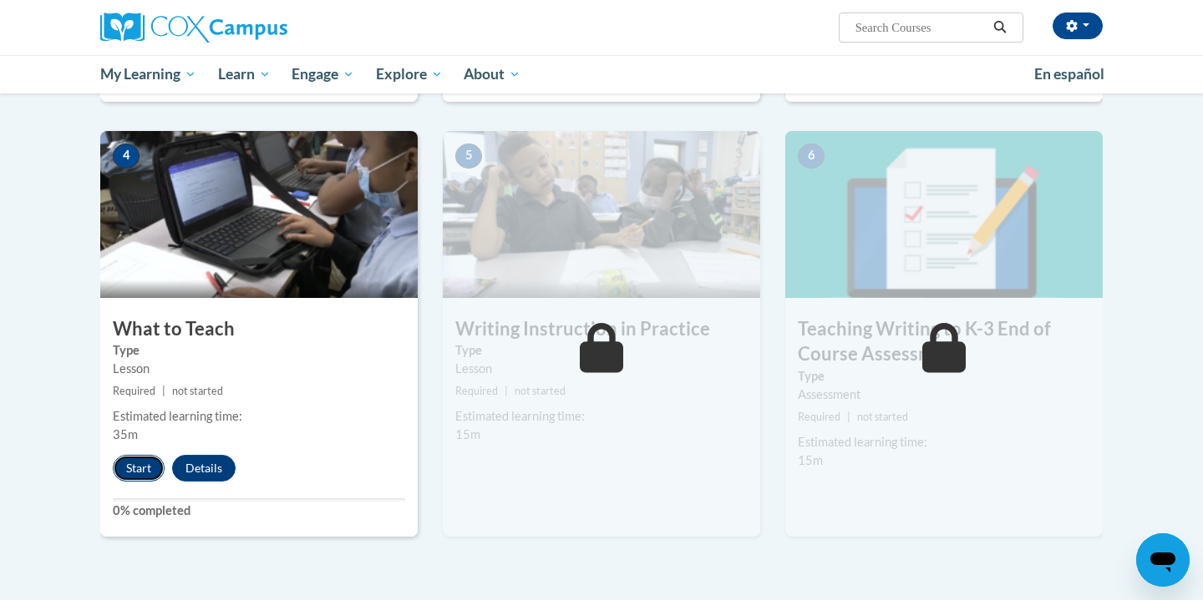
click at [148, 470] on button "Start" at bounding box center [139, 468] width 52 height 27
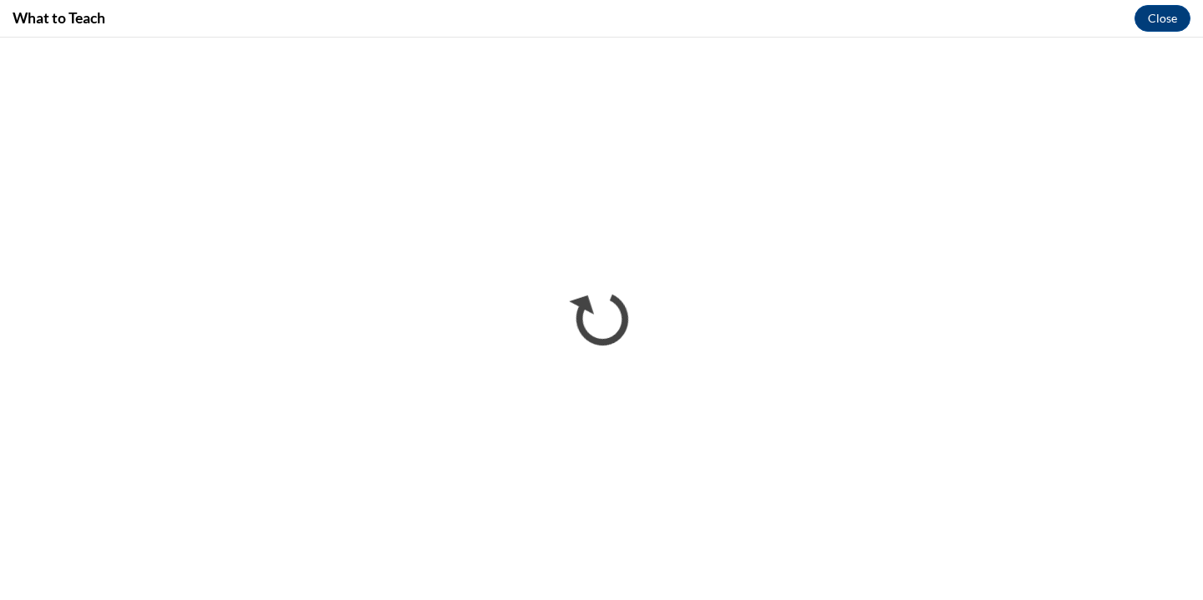
scroll to position [0, 0]
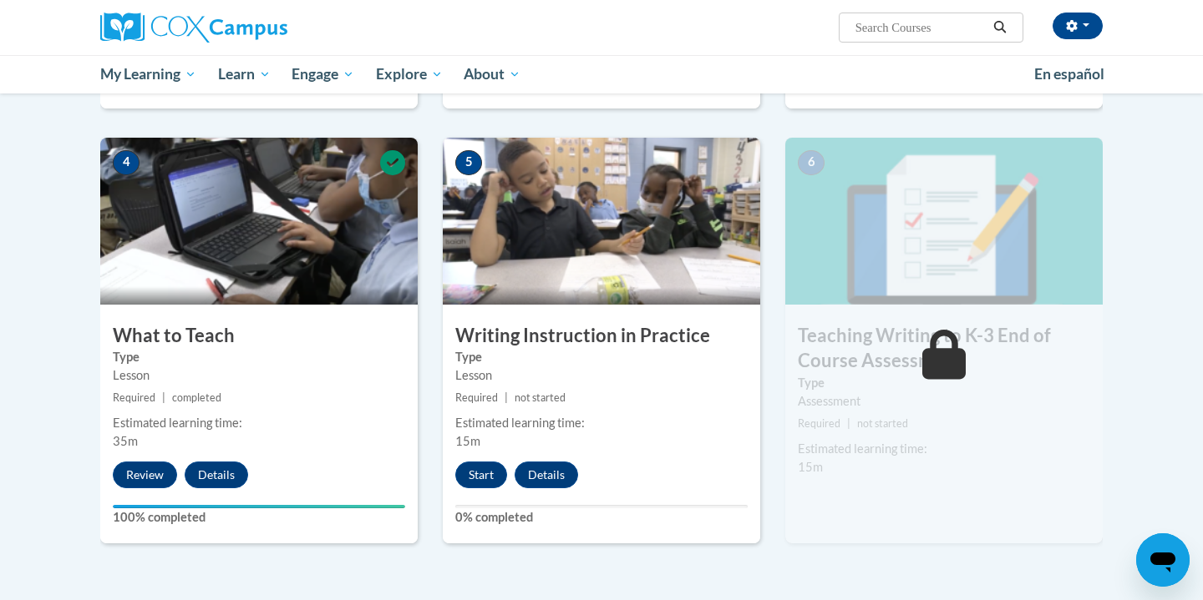
scroll to position [747, 0]
